Goal: Task Accomplishment & Management: Use online tool/utility

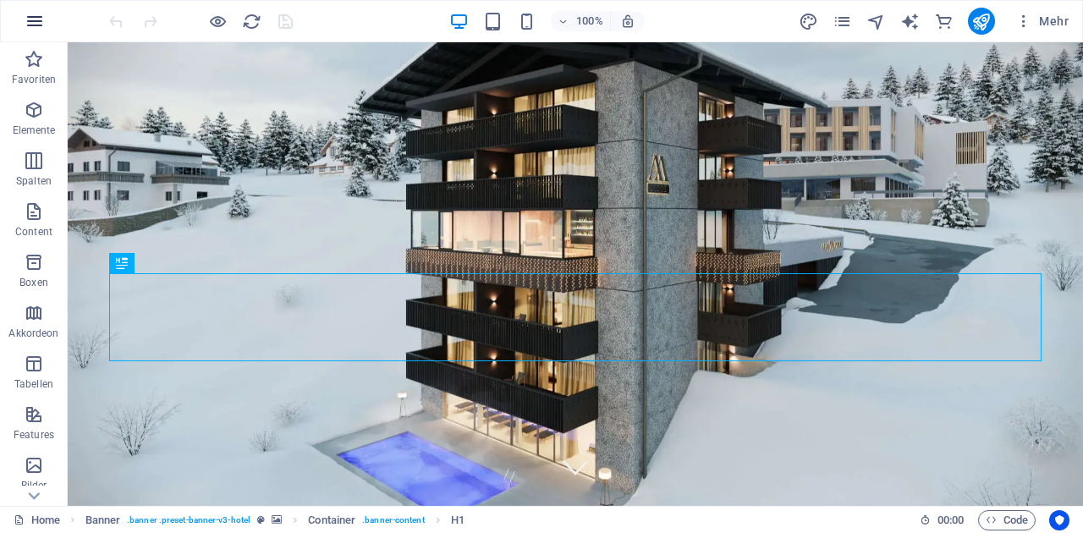
click at [40, 23] on icon "button" at bounding box center [35, 21] width 20 height 20
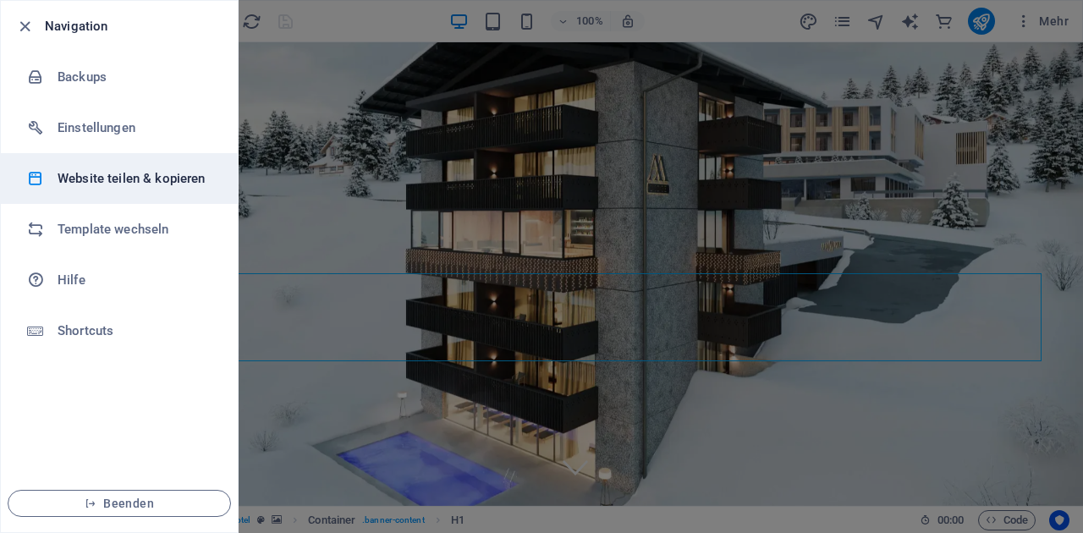
click at [114, 178] on h6 "Website teilen & kopieren" at bounding box center [136, 178] width 156 height 20
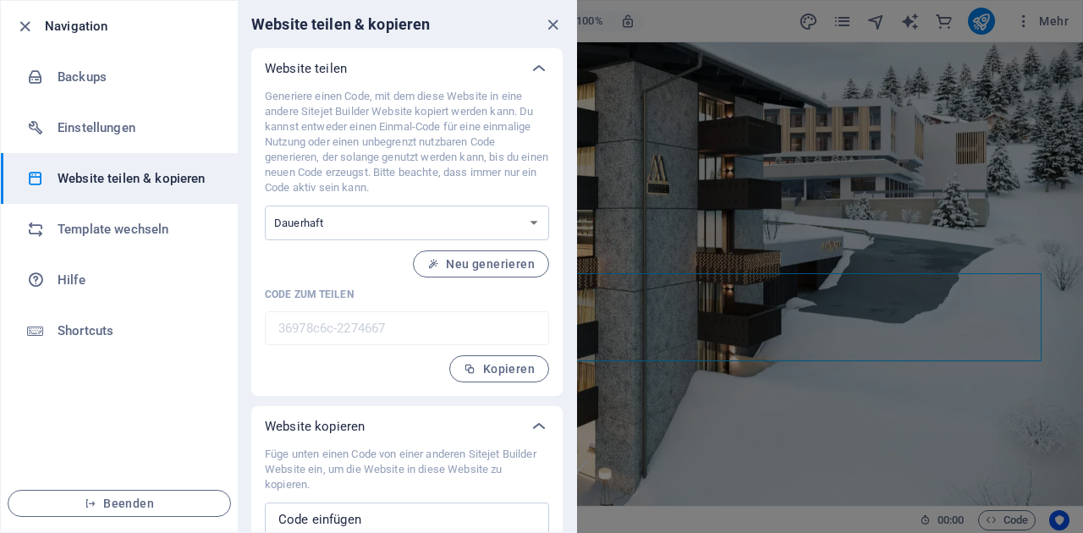
scroll to position [55, 0]
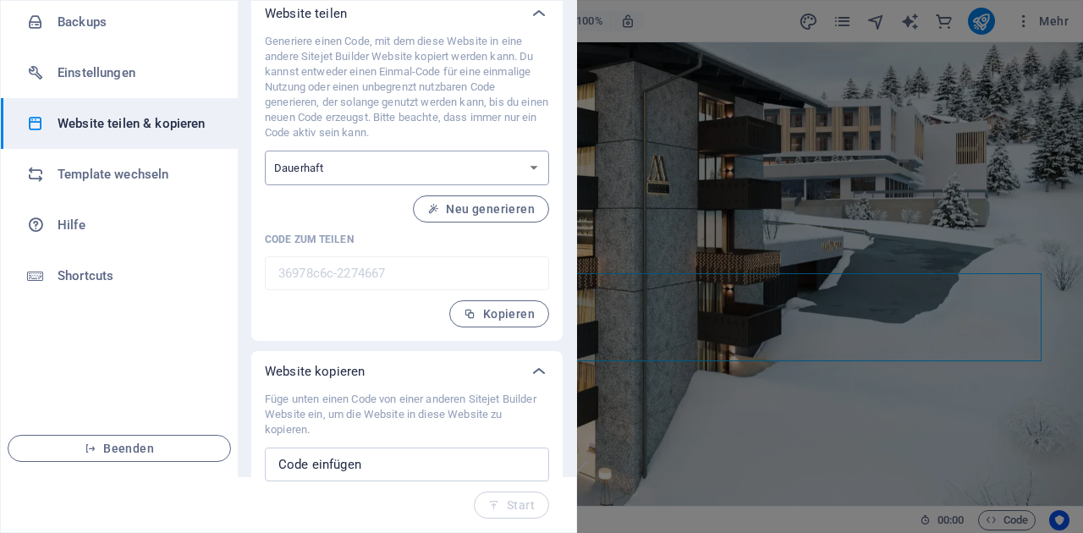
click at [490, 172] on select "Einmalig Dauerhaft" at bounding box center [407, 168] width 284 height 35
select select "onetime"
click at [492, 206] on span "Generieren" at bounding box center [493, 209] width 83 height 14
type input "f1d35bef-2274667"
click at [507, 316] on span "Kopieren" at bounding box center [499, 314] width 71 height 14
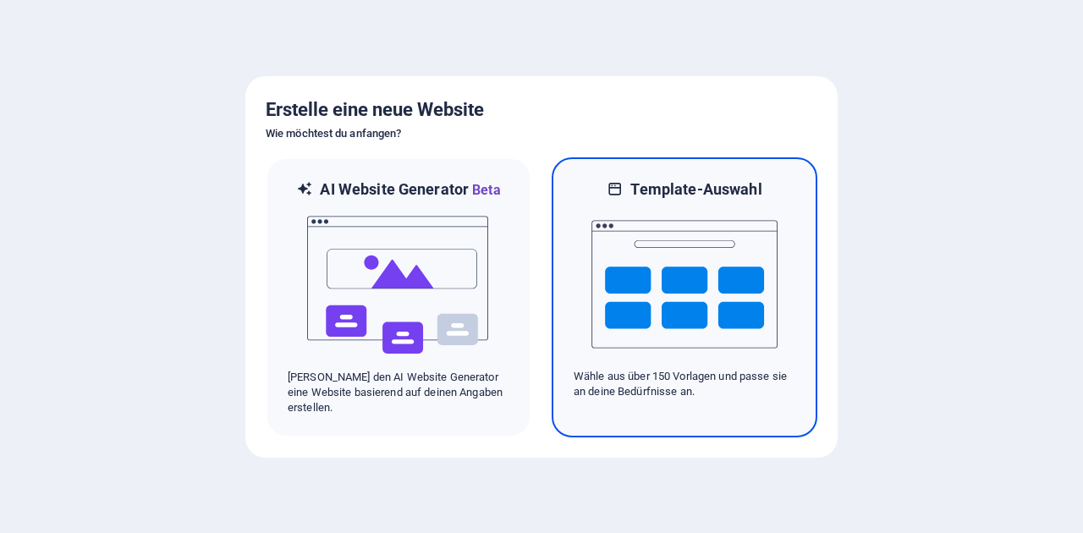
click at [637, 302] on img at bounding box center [684, 284] width 186 height 169
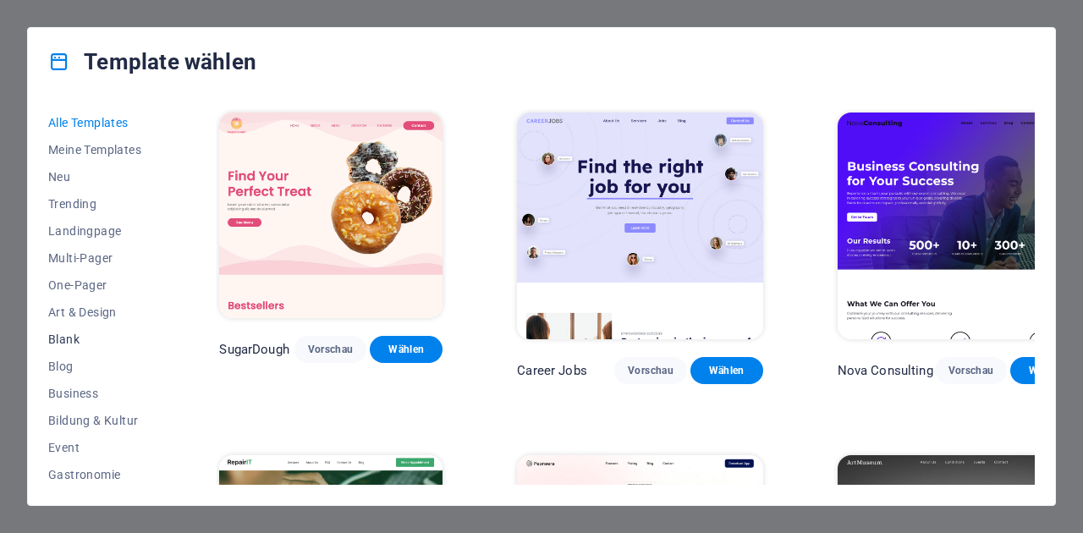
click at [58, 343] on span "Blank" at bounding box center [96, 339] width 96 height 14
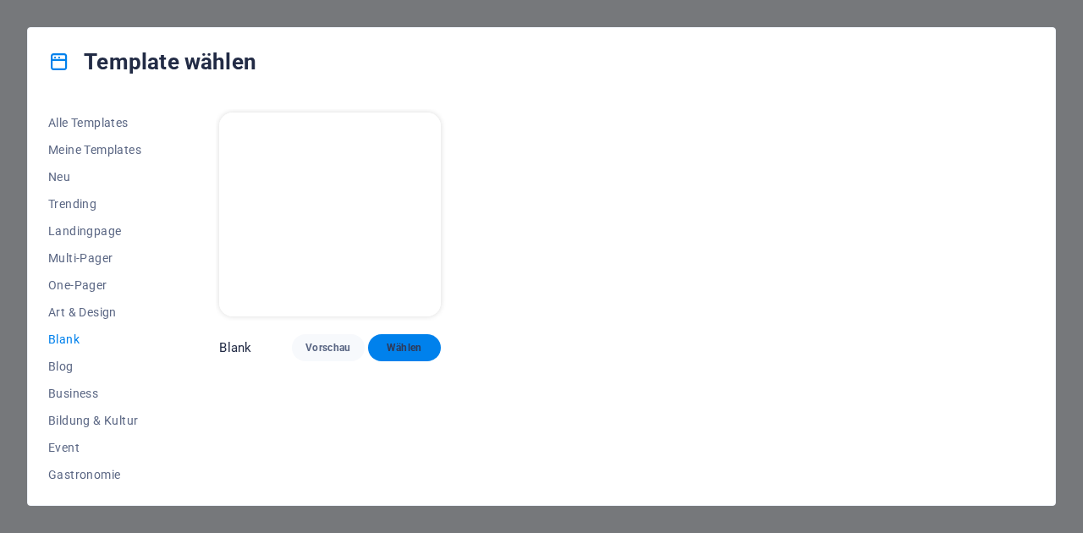
click at [413, 347] on span "Wählen" at bounding box center [404, 348] width 46 height 14
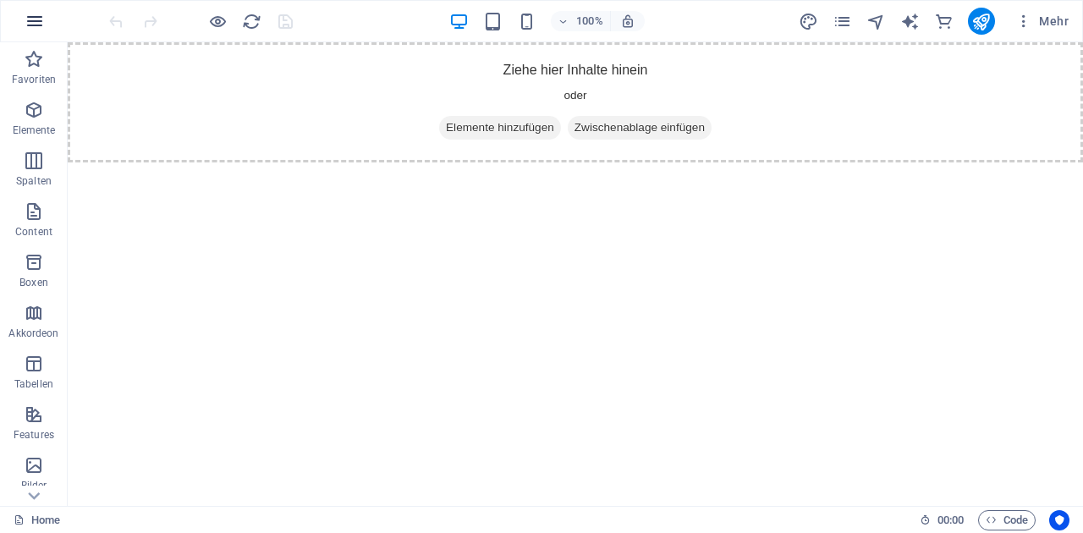
click at [36, 29] on icon "button" at bounding box center [35, 21] width 20 height 20
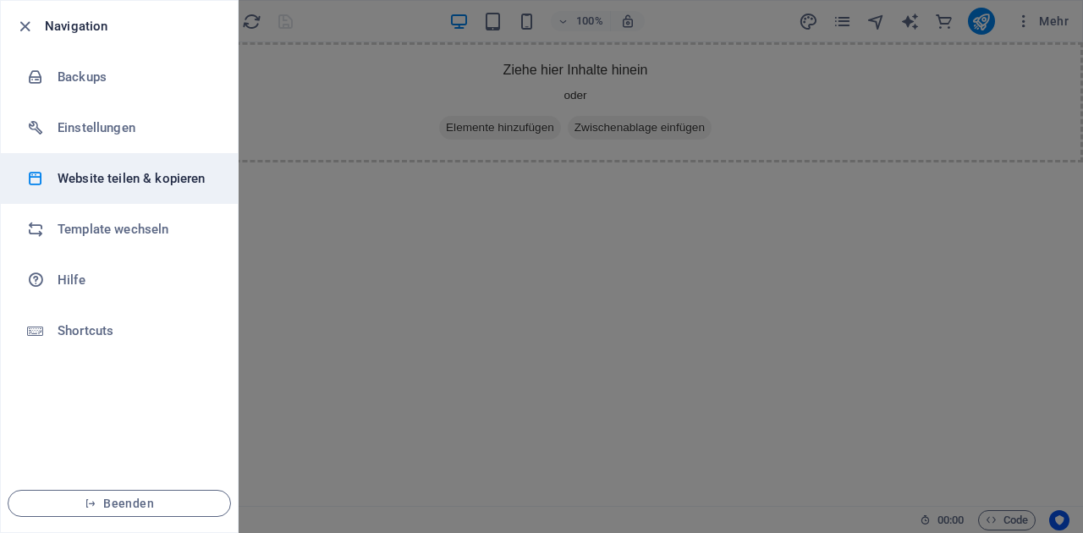
click at [138, 185] on h6 "Website teilen & kopieren" at bounding box center [136, 178] width 156 height 20
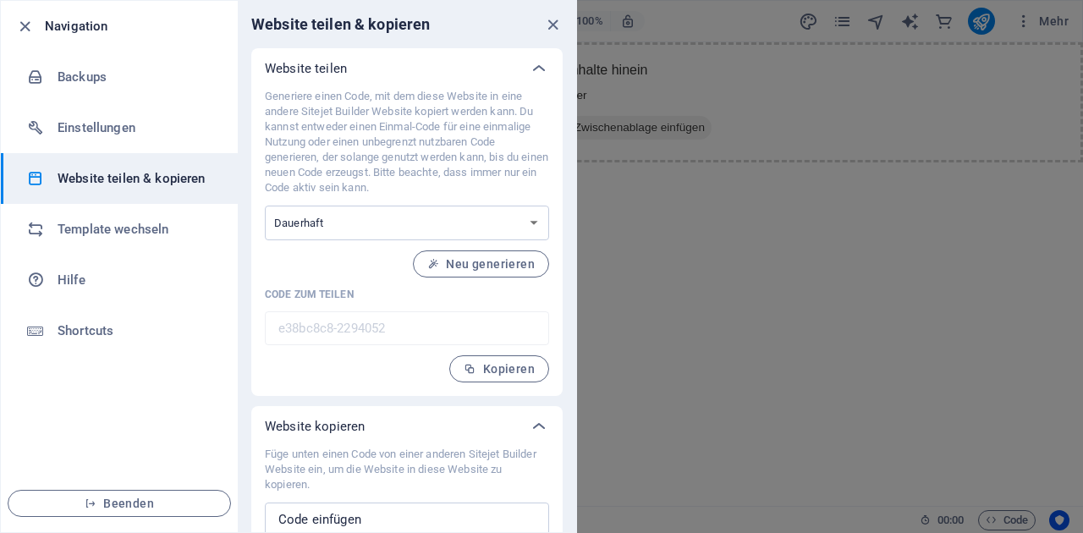
scroll to position [55, 0]
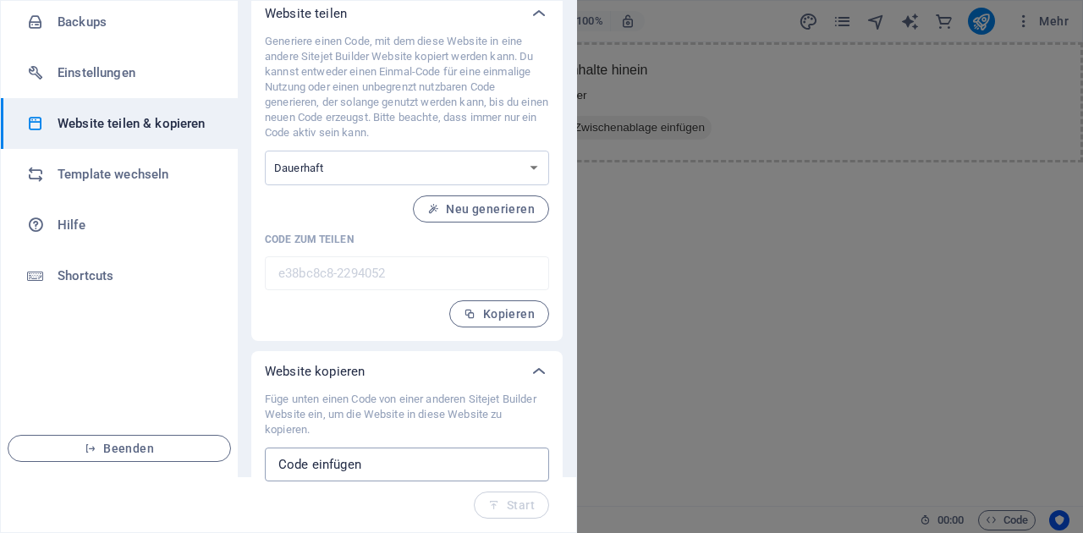
click at [333, 461] on input "text" at bounding box center [407, 464] width 284 height 34
paste input "f1d35bef-2274667"
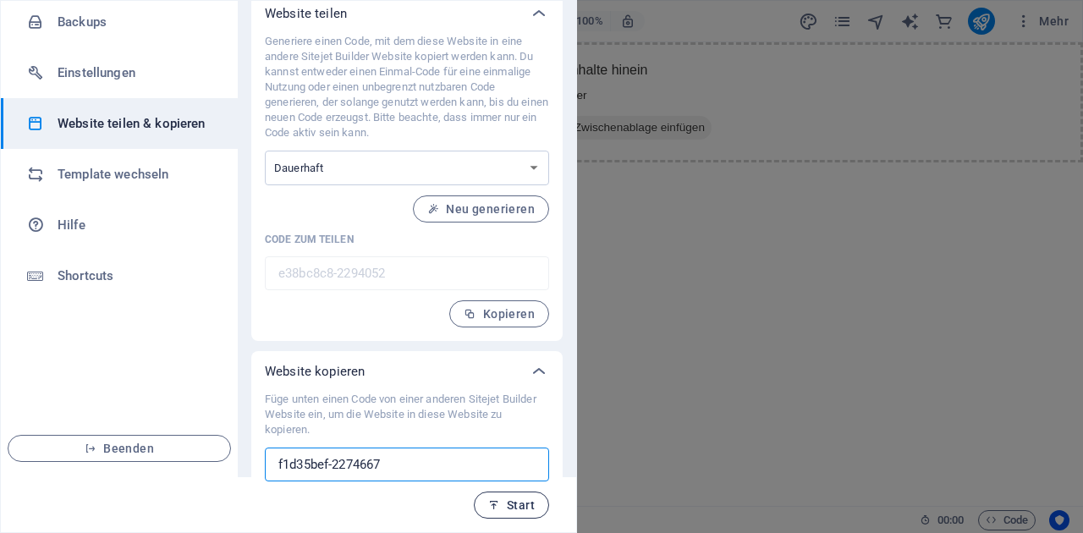
type input "f1d35bef-2274667"
click at [522, 511] on span "Start" at bounding box center [511, 505] width 47 height 14
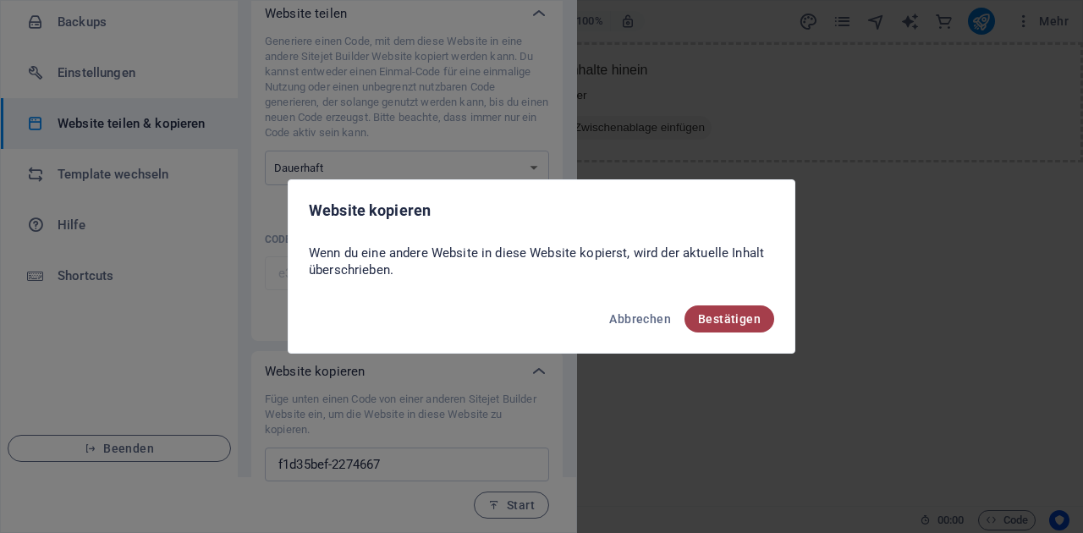
click at [724, 324] on span "Bestätigen" at bounding box center [729, 319] width 63 height 14
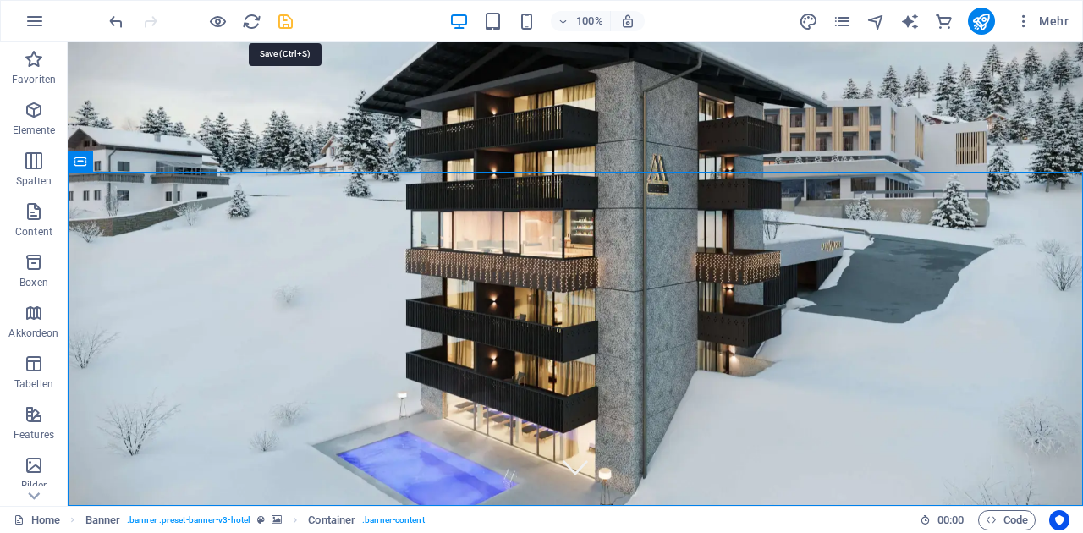
click at [284, 22] on icon "save" at bounding box center [285, 21] width 19 height 19
select select
checkbox input "false"
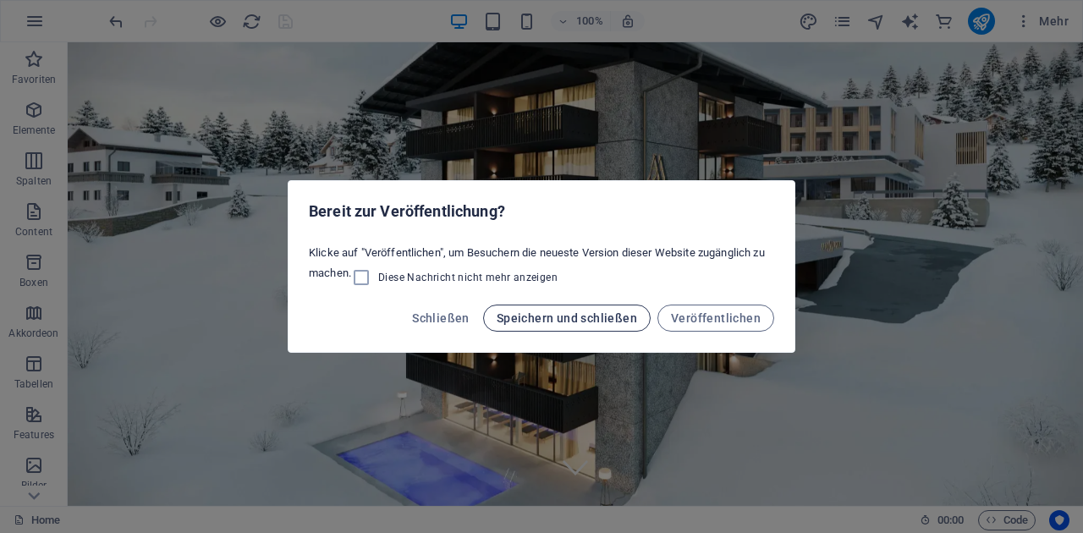
click at [579, 316] on span "Speichern und schließen" at bounding box center [566, 318] width 140 height 14
